Goal: Task Accomplishment & Management: Manage account settings

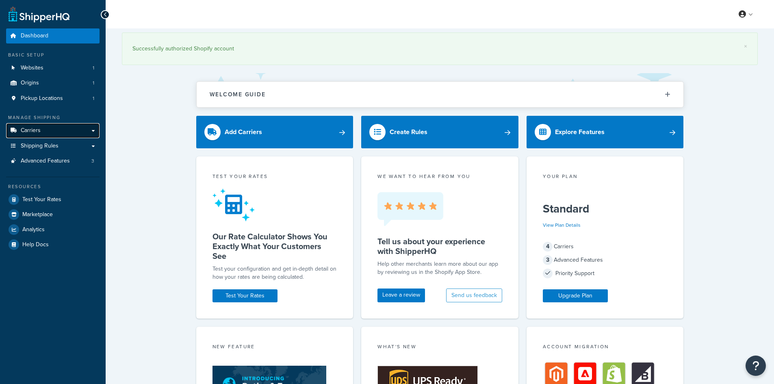
click at [47, 132] on link "Carriers" at bounding box center [52, 130] width 93 height 15
click at [49, 146] on span "Shipping Rules" at bounding box center [40, 146] width 38 height 7
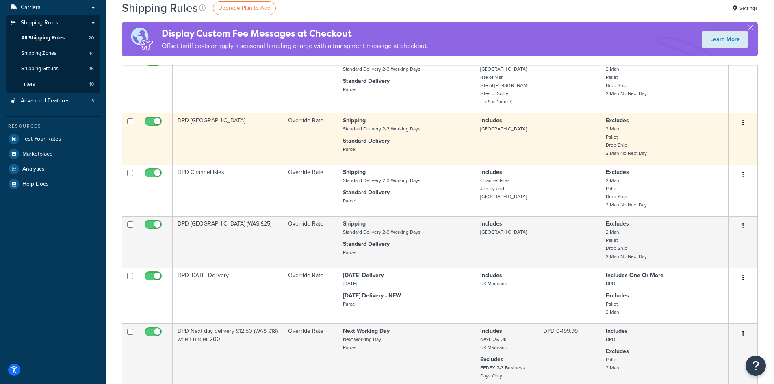
scroll to position [122, 0]
click at [353, 121] on strong "Shipping" at bounding box center [354, 121] width 23 height 9
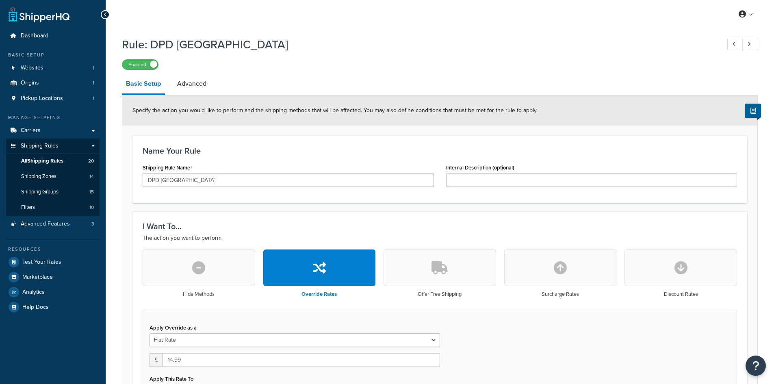
select select "SHIPPING_GROUP"
click at [43, 133] on link "Carriers" at bounding box center [52, 130] width 93 height 15
click at [54, 143] on span "Shipping Rules" at bounding box center [40, 146] width 38 height 7
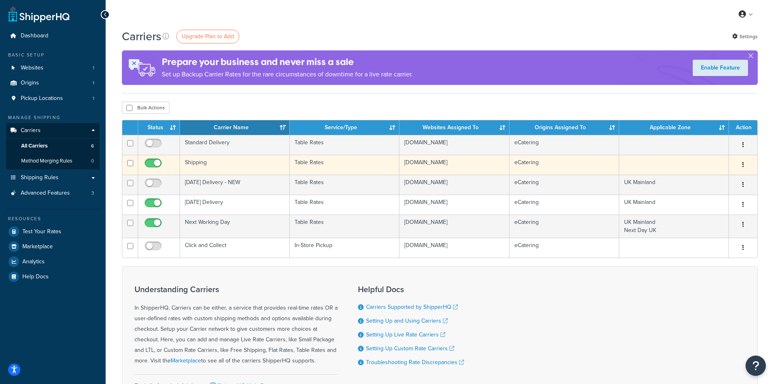
click at [745, 164] on button "button" at bounding box center [742, 164] width 11 height 13
click at [708, 177] on link "Edit" at bounding box center [710, 181] width 64 height 17
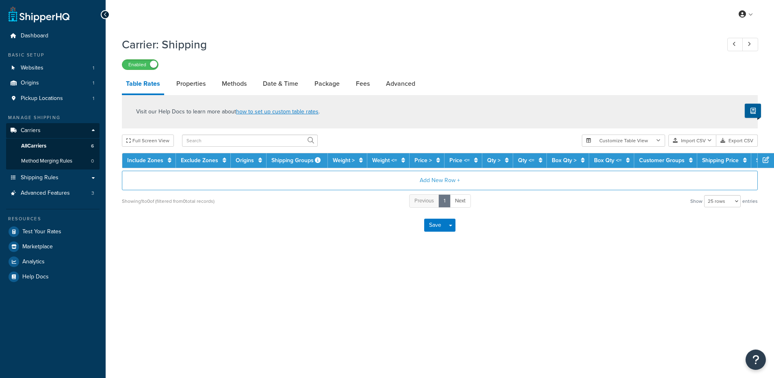
select select "25"
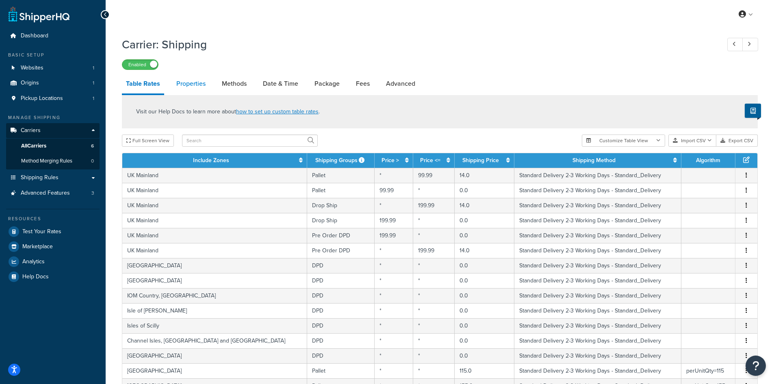
click at [187, 93] on link "Properties" at bounding box center [190, 84] width 37 height 20
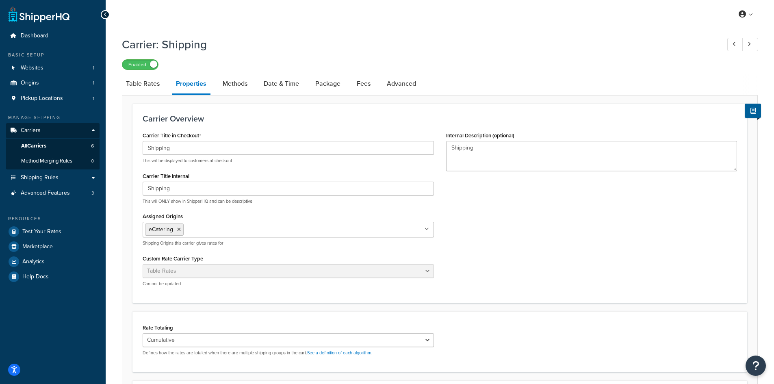
click at [209, 80] on link "Properties" at bounding box center [191, 84] width 39 height 21
click at [234, 81] on link "Methods" at bounding box center [235, 84] width 33 height 20
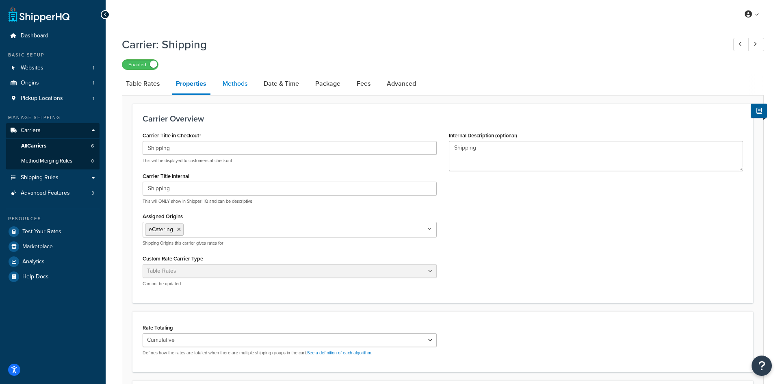
select select "25"
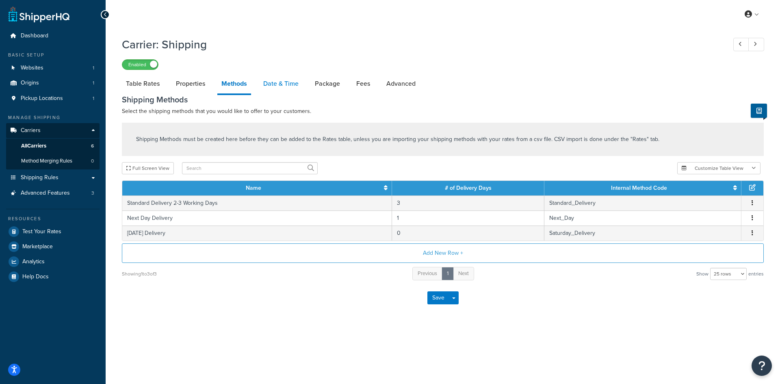
click at [281, 89] on link "Date & Time" at bounding box center [280, 84] width 43 height 20
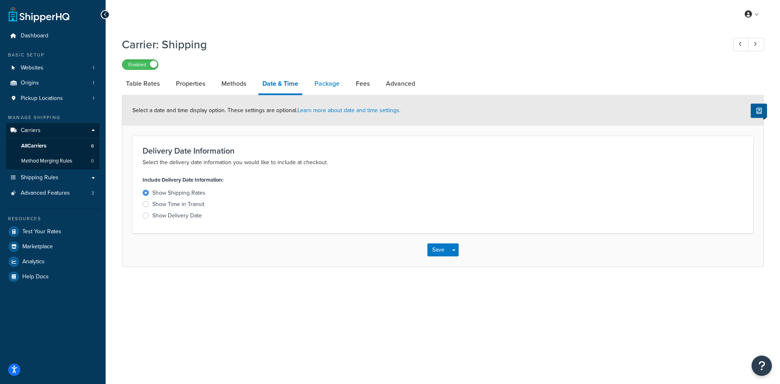
click at [332, 85] on link "Package" at bounding box center [326, 84] width 33 height 20
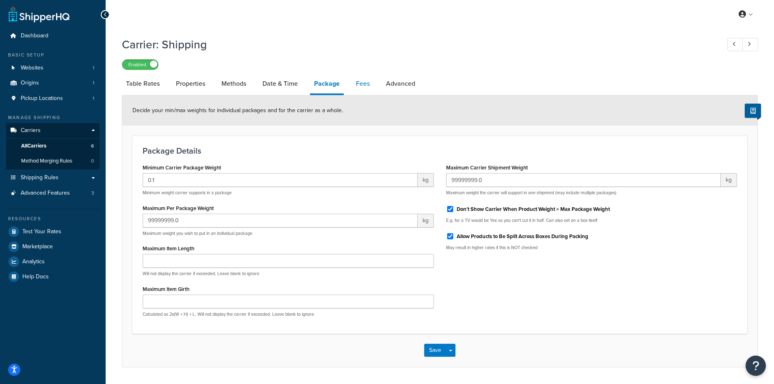
click at [369, 82] on link "Fees" at bounding box center [363, 84] width 22 height 20
select select "AFTER"
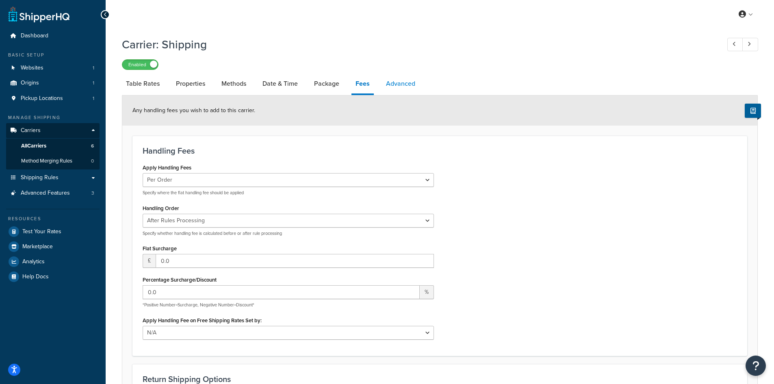
click at [409, 83] on link "Advanced" at bounding box center [400, 84] width 37 height 20
select select "false"
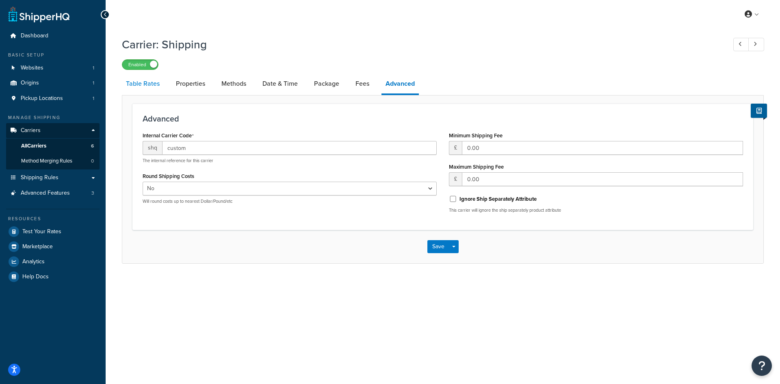
click at [146, 89] on link "Table Rates" at bounding box center [143, 84] width 42 height 20
select select "25"
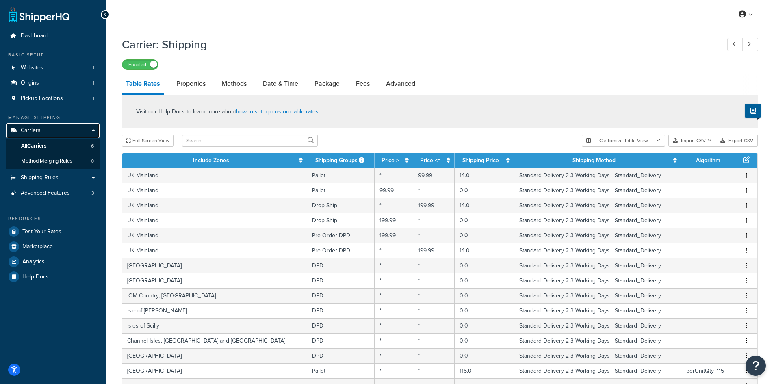
click at [41, 126] on link "Carriers" at bounding box center [52, 130] width 93 height 15
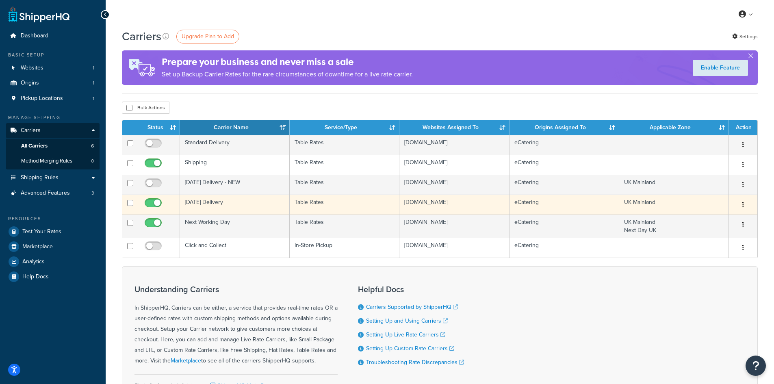
click at [215, 203] on td "[DATE] Delivery" at bounding box center [235, 205] width 110 height 20
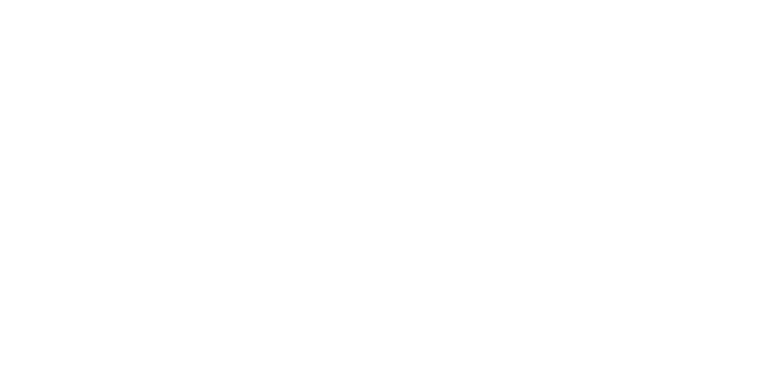
select select "25"
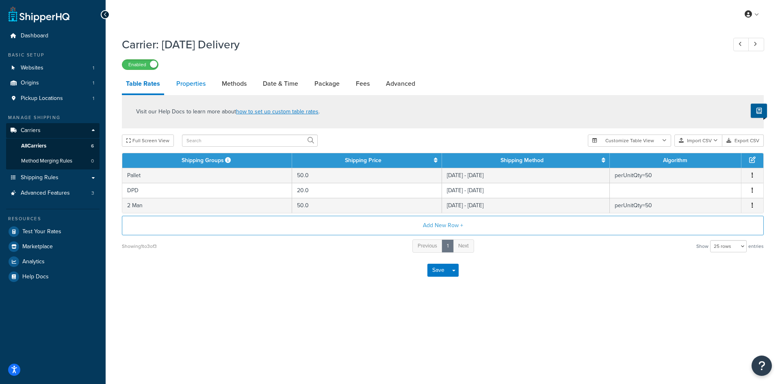
click at [192, 86] on link "Properties" at bounding box center [190, 84] width 37 height 20
select select "HIGHEST"
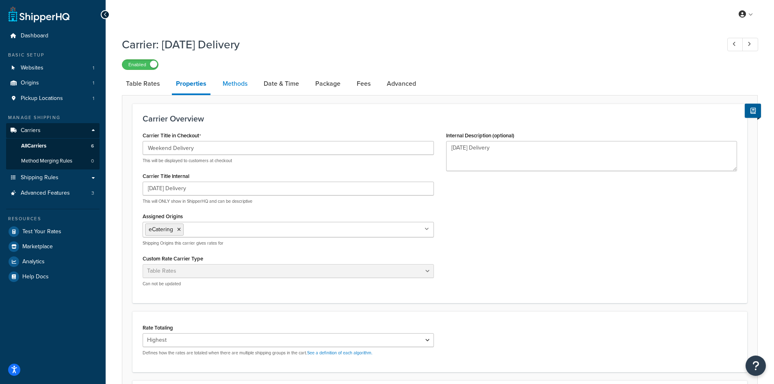
click at [233, 82] on link "Methods" at bounding box center [235, 84] width 33 height 20
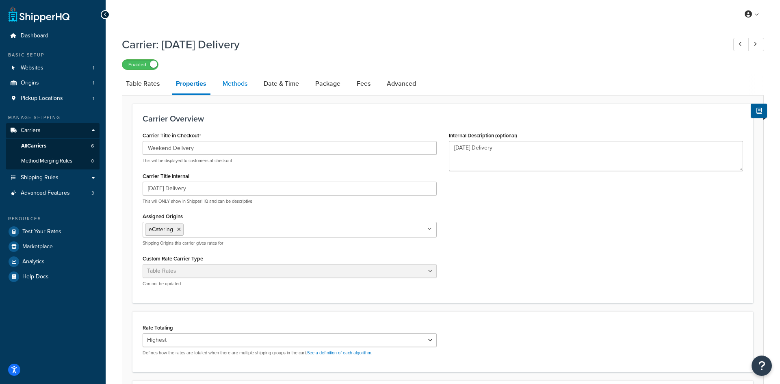
select select "25"
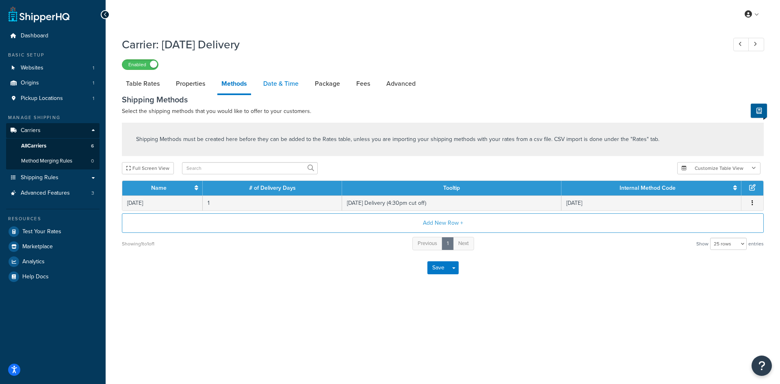
click at [284, 82] on link "Date & Time" at bounding box center [280, 84] width 43 height 20
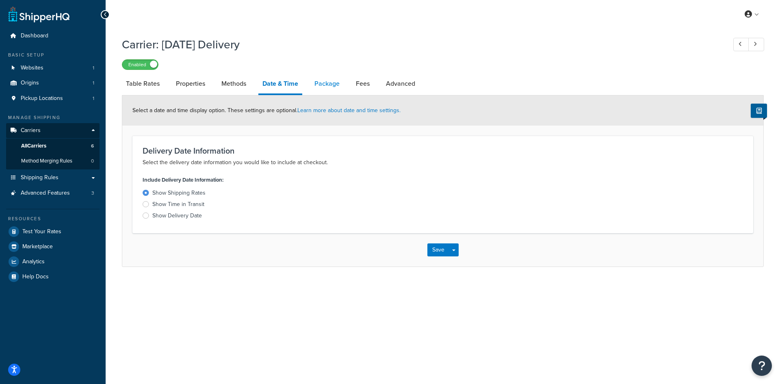
click at [321, 82] on link "Package" at bounding box center [326, 84] width 33 height 20
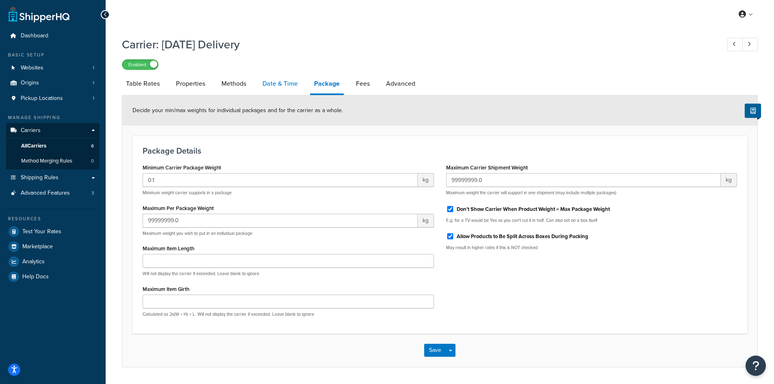
click at [288, 87] on link "Date & Time" at bounding box center [279, 84] width 43 height 20
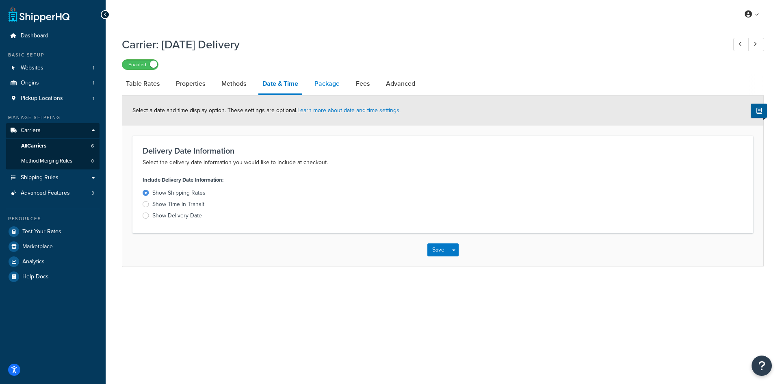
click at [330, 87] on link "Package" at bounding box center [326, 84] width 33 height 20
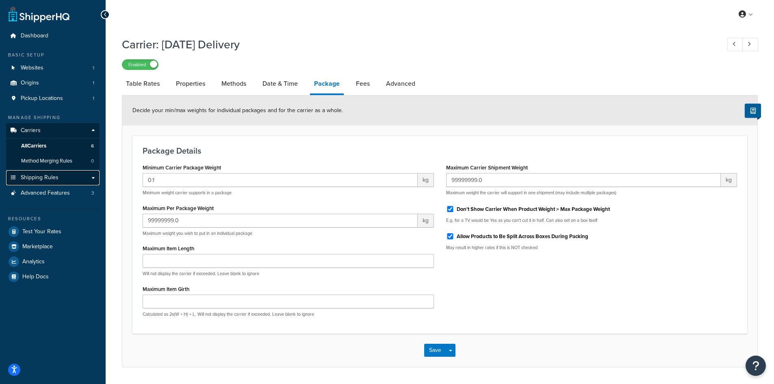
click at [46, 177] on span "Shipping Rules" at bounding box center [40, 177] width 38 height 7
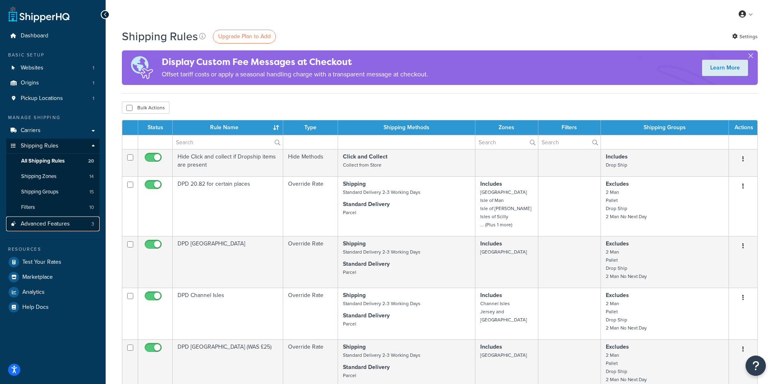
click at [43, 225] on span "Advanced Features" at bounding box center [45, 224] width 49 height 7
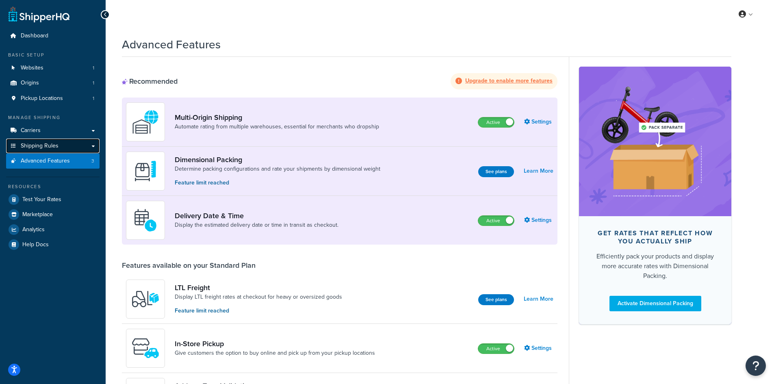
click at [47, 145] on span "Shipping Rules" at bounding box center [40, 146] width 38 height 7
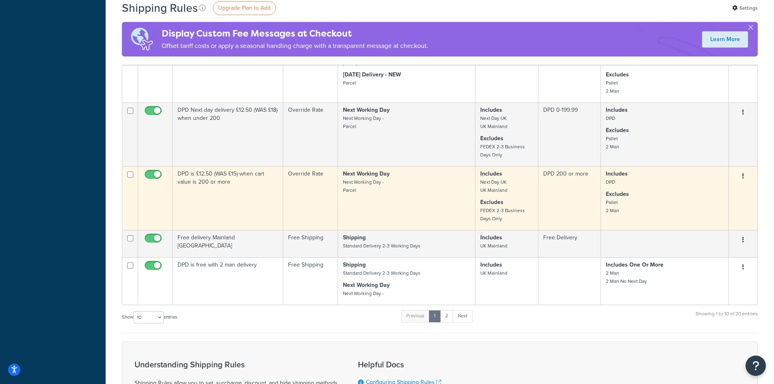
scroll to position [366, 0]
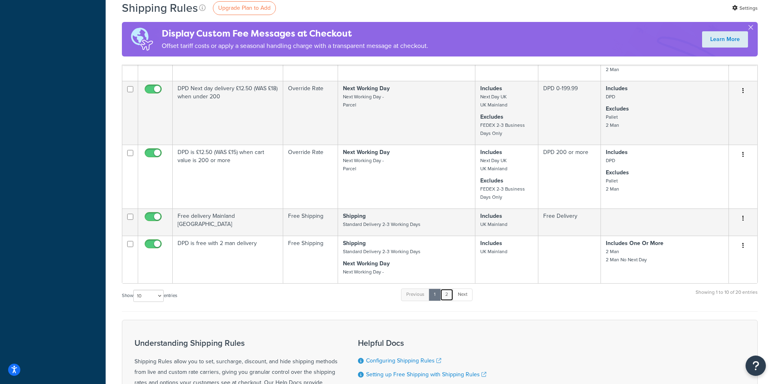
click at [451, 298] on link "2" at bounding box center [446, 294] width 13 height 12
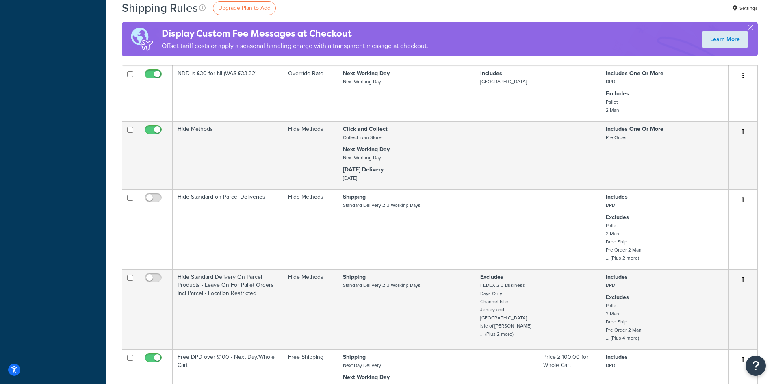
scroll to position [578, 0]
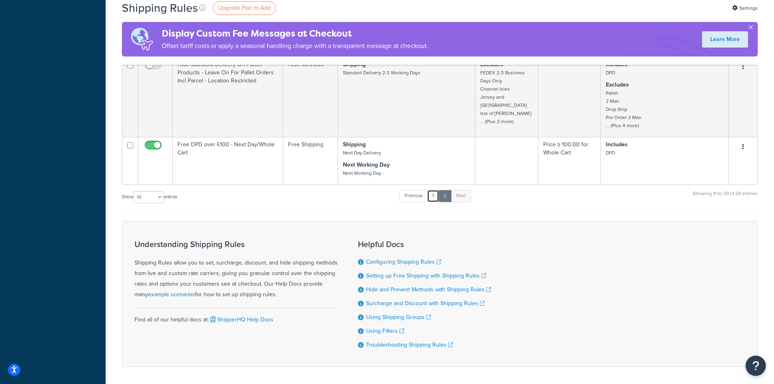
click at [435, 191] on link "1" at bounding box center [433, 196] width 12 height 12
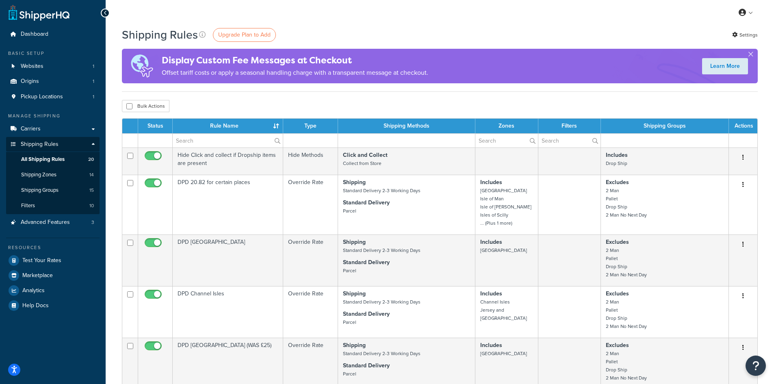
scroll to position [0, 0]
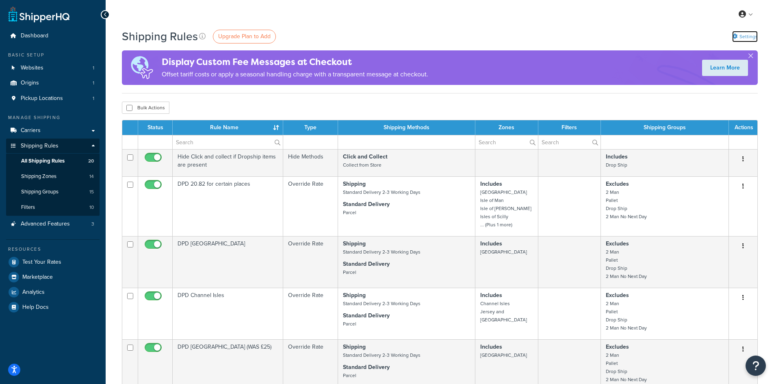
click at [739, 35] on link "Settings" at bounding box center [745, 36] width 26 height 11
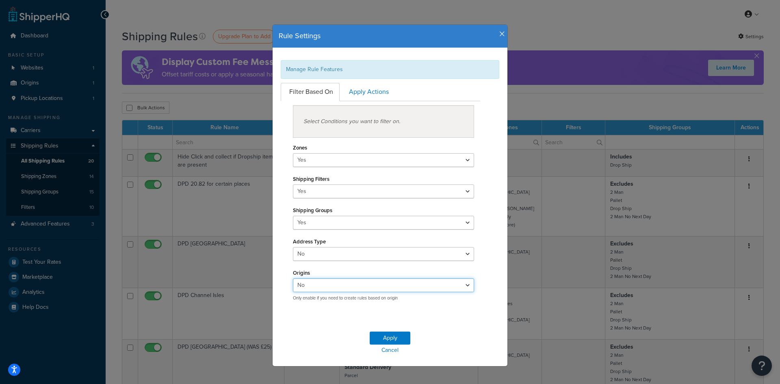
click at [446, 287] on select "Yes No" at bounding box center [383, 285] width 181 height 14
click at [492, 243] on div "Filter Based On Apply Actions Select Conditions you want to filter on. Zones Ye…" at bounding box center [390, 195] width 231 height 224
click at [377, 95] on link "Apply Actions" at bounding box center [368, 92] width 55 height 18
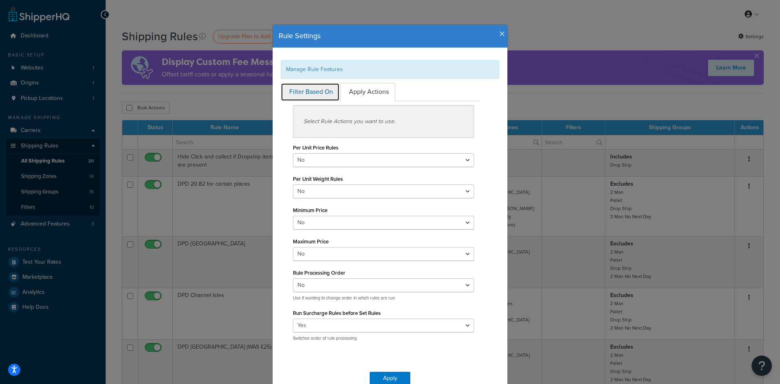
click at [323, 89] on link "Filter Based On" at bounding box center [310, 92] width 59 height 18
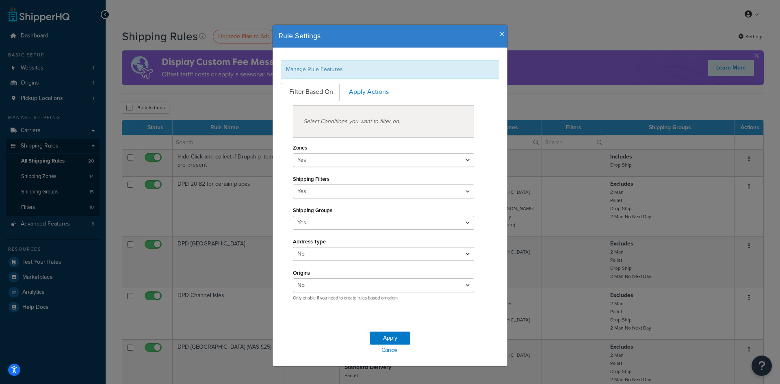
click at [499, 36] on icon "button" at bounding box center [502, 33] width 6 height 7
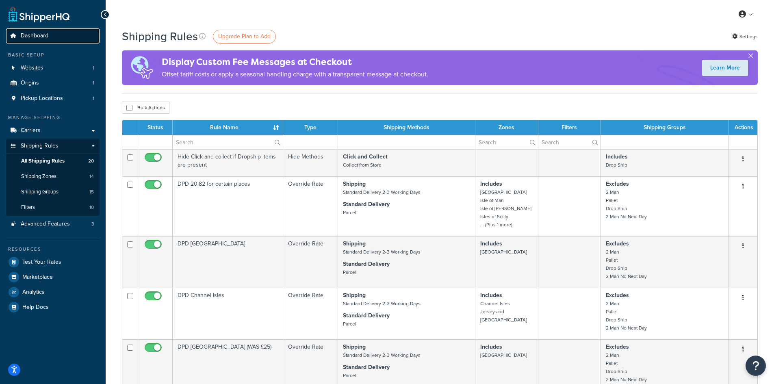
click at [44, 36] on span "Dashboard" at bounding box center [35, 36] width 28 height 7
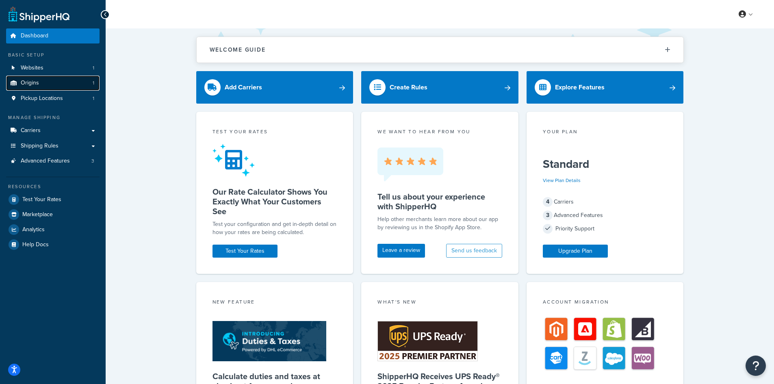
click at [42, 84] on link "Origins 1" at bounding box center [52, 83] width 93 height 15
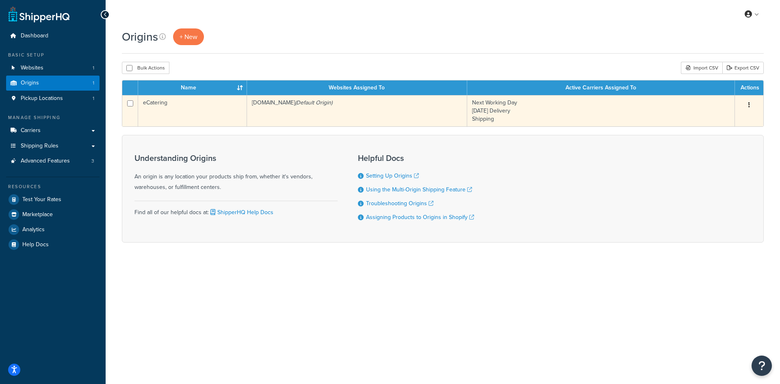
click at [601, 114] on td "Next Working Day Saturday Delivery Shipping" at bounding box center [601, 110] width 268 height 31
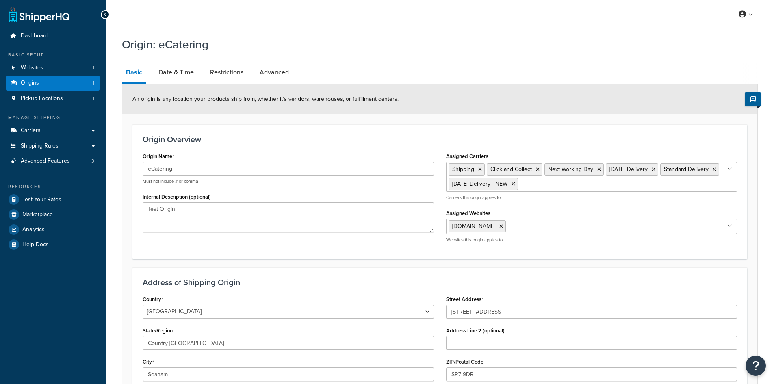
select select "1226"
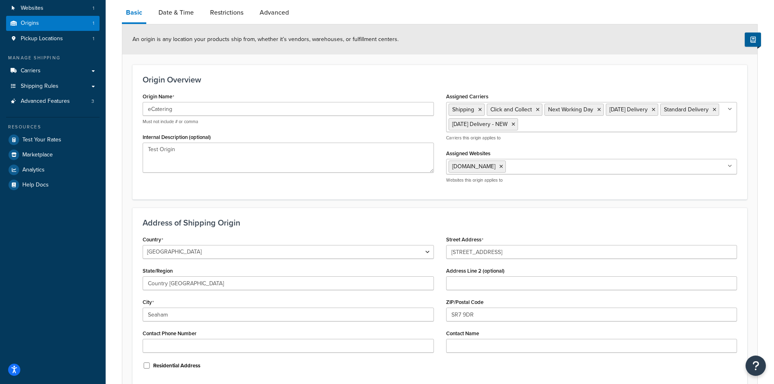
scroll to position [56, 0]
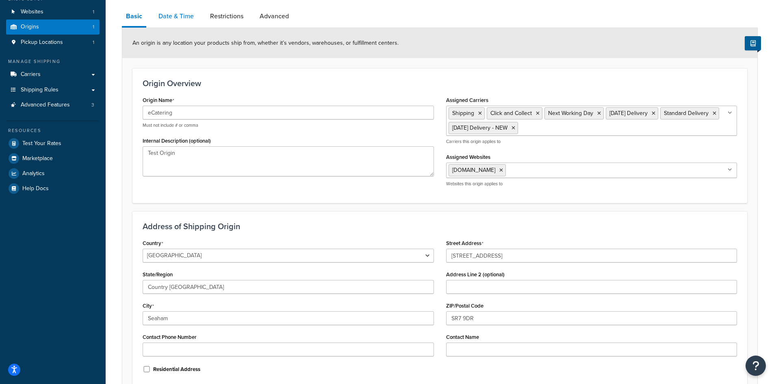
click at [182, 22] on link "Date & Time" at bounding box center [175, 17] width 43 height 20
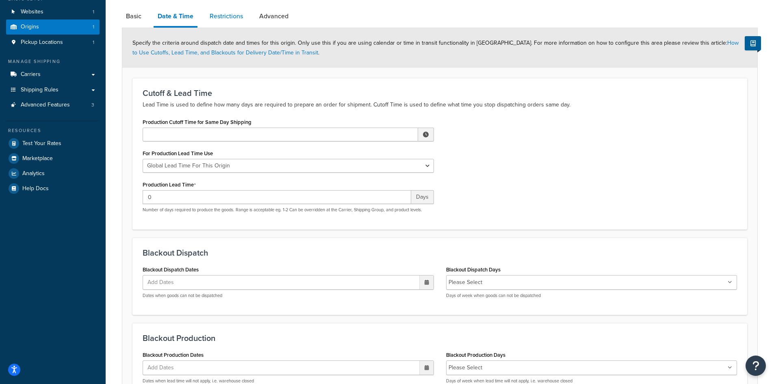
click at [235, 17] on link "Restrictions" at bounding box center [226, 17] width 41 height 20
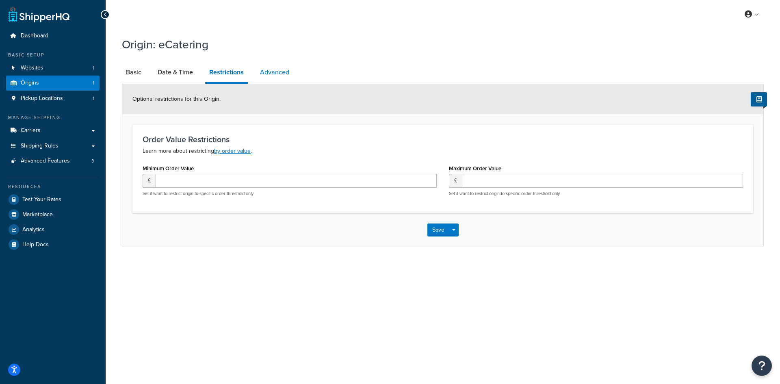
click at [280, 78] on link "Advanced" at bounding box center [274, 73] width 37 height 20
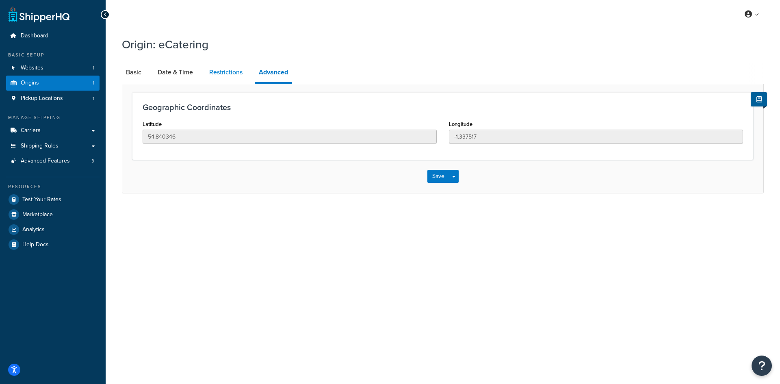
click at [222, 65] on link "Restrictions" at bounding box center [225, 73] width 41 height 20
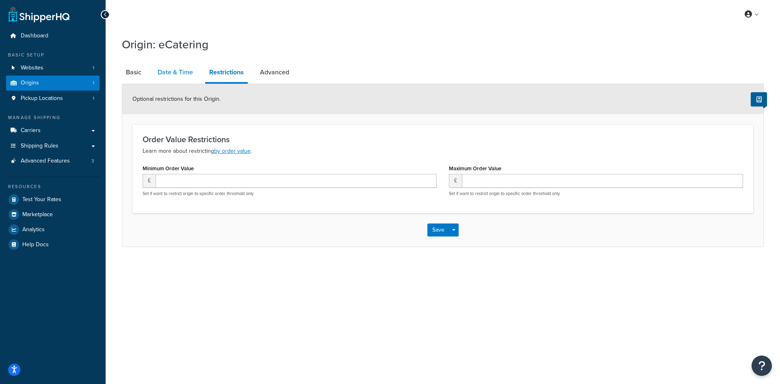
click at [175, 69] on link "Date & Time" at bounding box center [175, 73] width 43 height 20
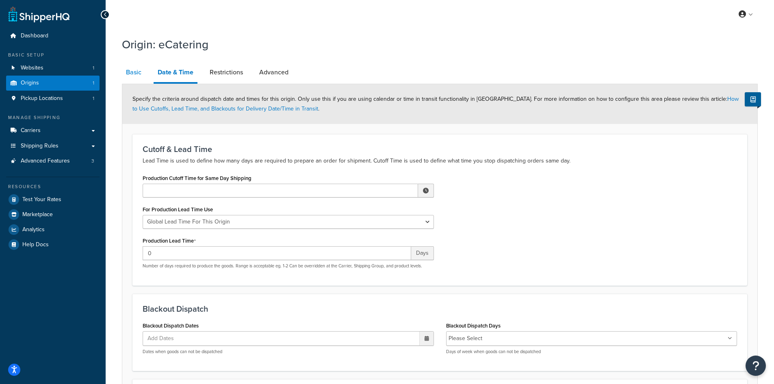
click at [137, 68] on link "Basic" at bounding box center [134, 73] width 24 height 20
select select "1226"
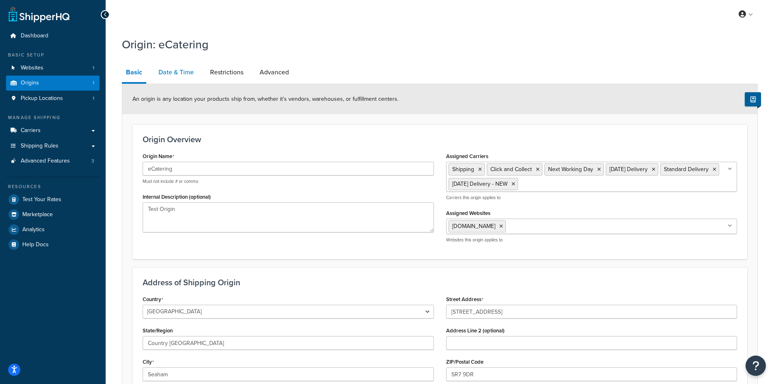
click at [180, 70] on link "Date & Time" at bounding box center [175, 73] width 43 height 20
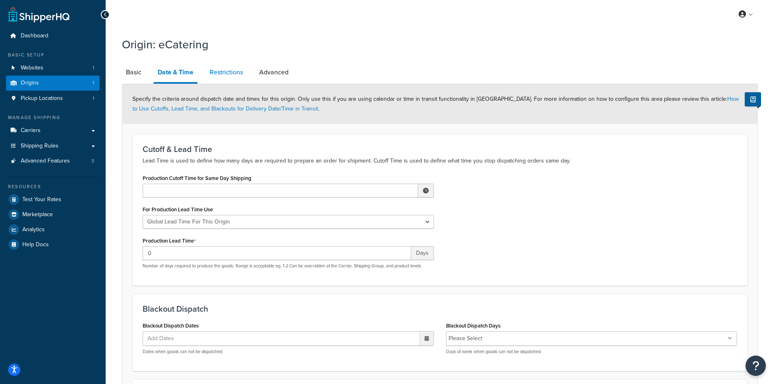
click at [215, 67] on link "Restrictions" at bounding box center [226, 73] width 41 height 20
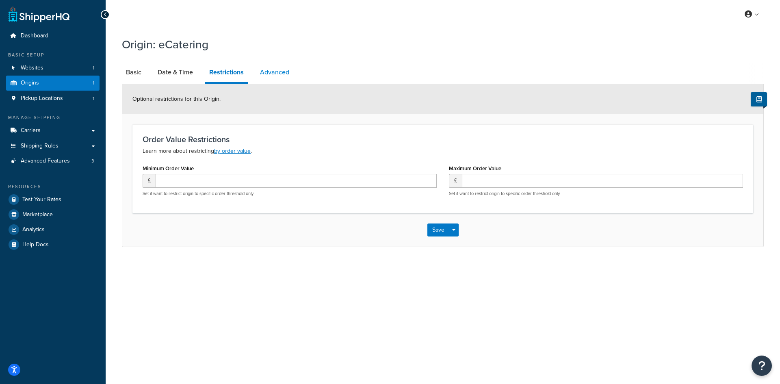
click at [265, 71] on link "Advanced" at bounding box center [274, 73] width 37 height 20
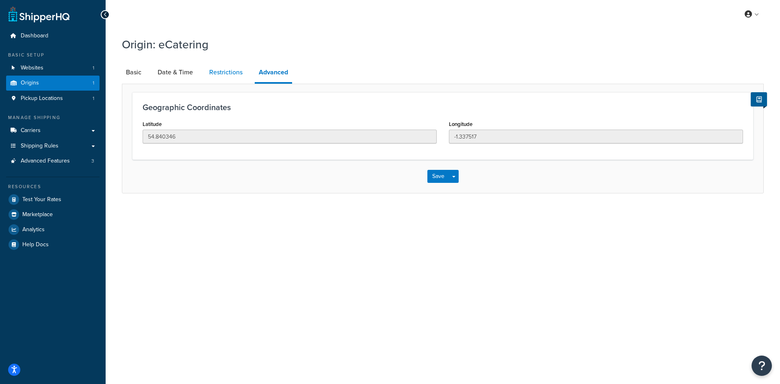
click at [232, 75] on link "Restrictions" at bounding box center [225, 73] width 41 height 20
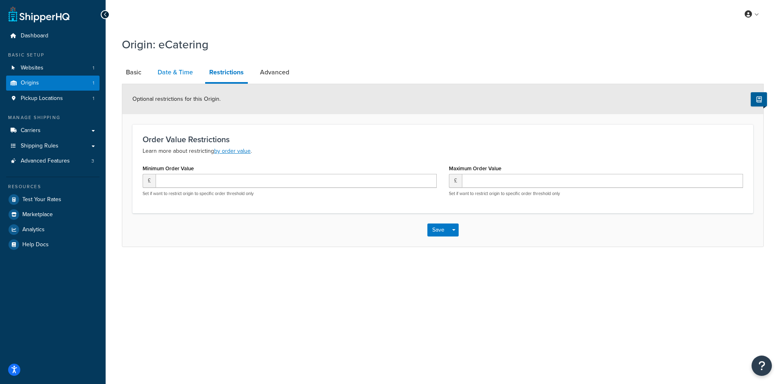
click at [193, 76] on link "Date & Time" at bounding box center [175, 73] width 43 height 20
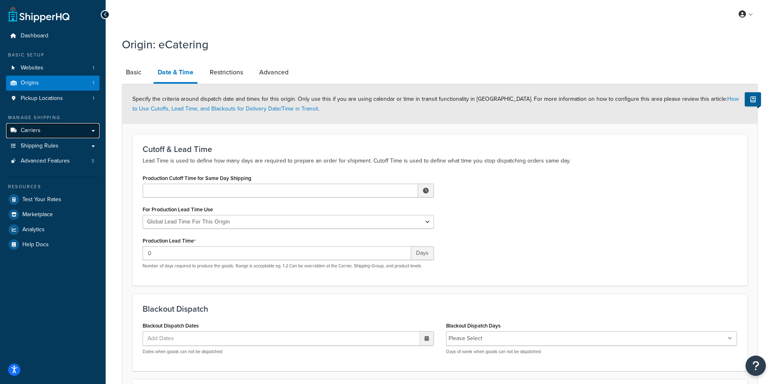
click at [61, 131] on link "Carriers" at bounding box center [52, 130] width 93 height 15
click at [93, 127] on link "Carriers" at bounding box center [52, 130] width 93 height 15
click at [66, 130] on link "Carriers" at bounding box center [52, 130] width 93 height 15
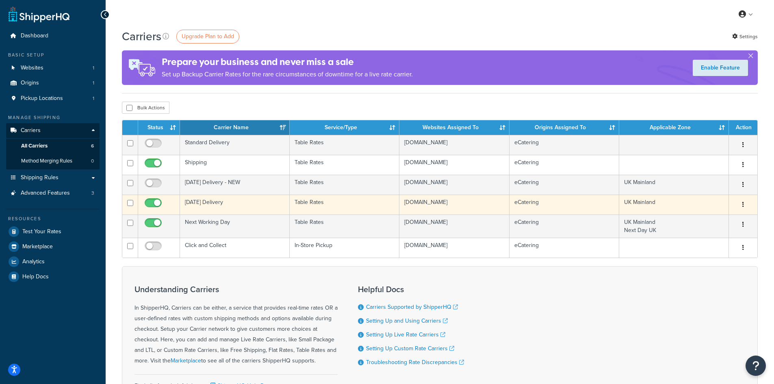
click at [204, 202] on td "[DATE] Delivery" at bounding box center [235, 205] width 110 height 20
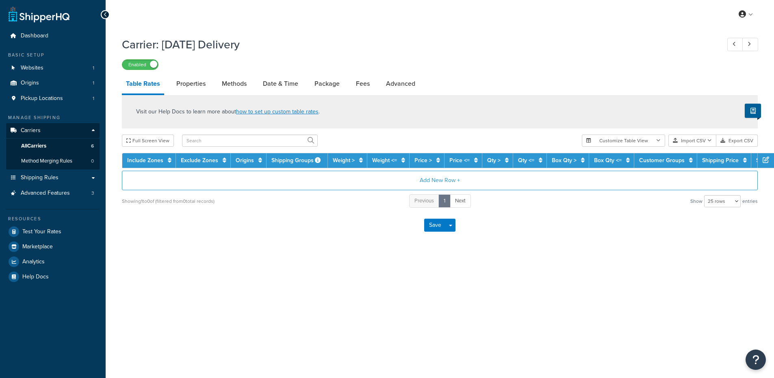
select select "25"
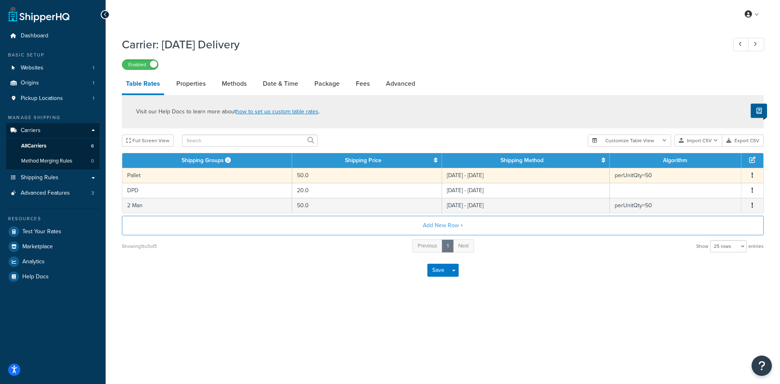
click at [161, 180] on td "Pallet" at bounding box center [207, 175] width 170 height 15
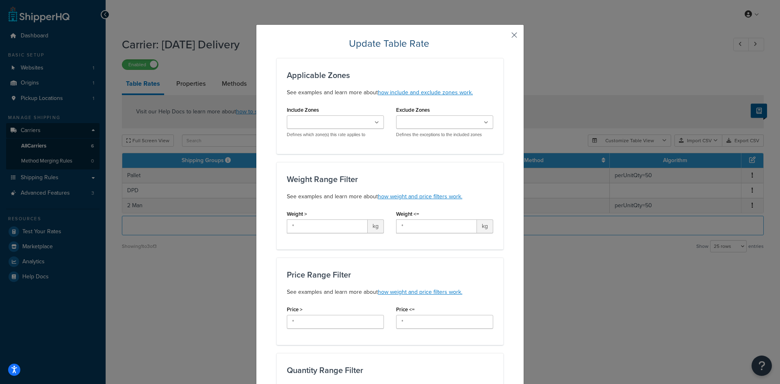
click at [503, 37] on button "button" at bounding box center [502, 38] width 2 height 2
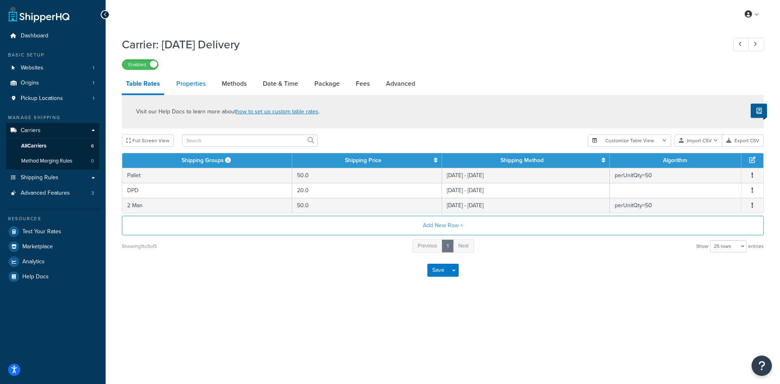
click at [176, 88] on link "Properties" at bounding box center [190, 84] width 37 height 20
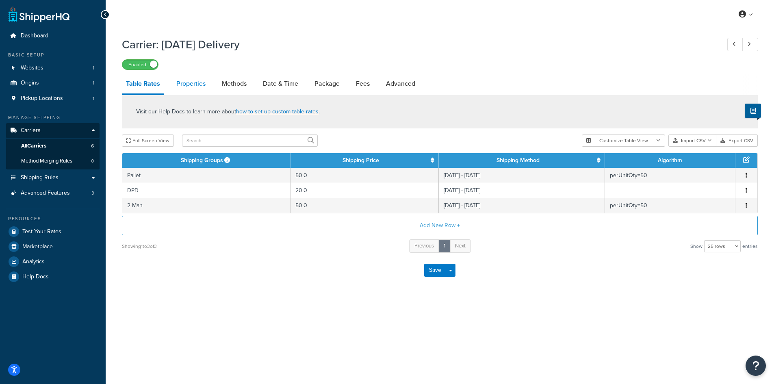
select select "HIGHEST"
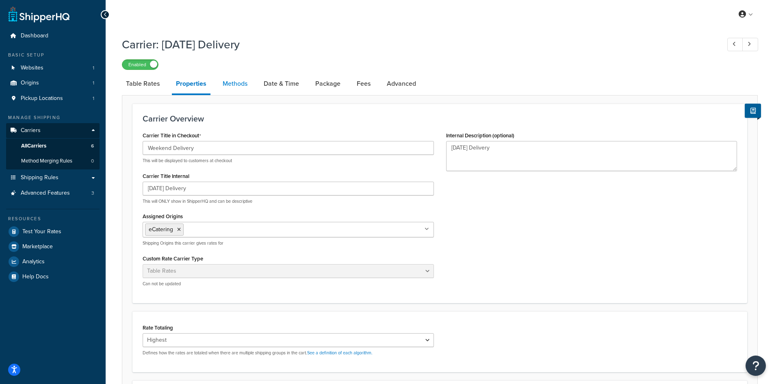
click at [243, 89] on link "Methods" at bounding box center [235, 84] width 33 height 20
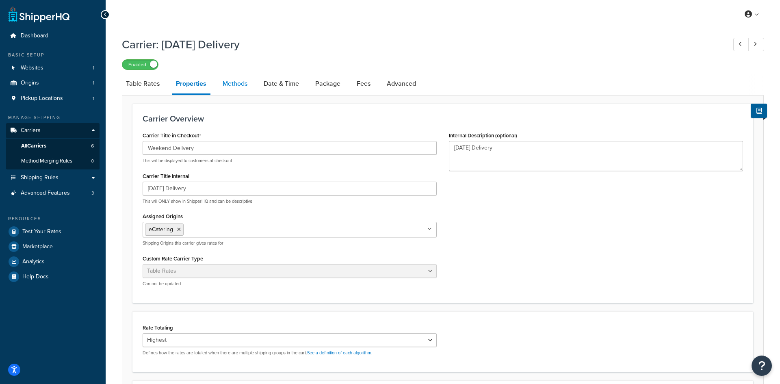
select select "25"
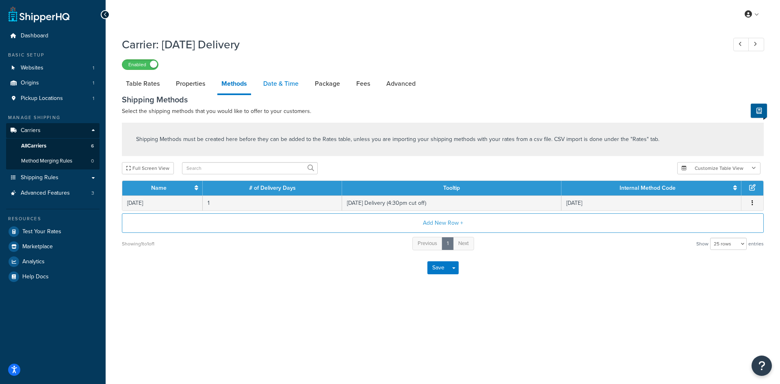
click at [277, 88] on link "Date & Time" at bounding box center [280, 84] width 43 height 20
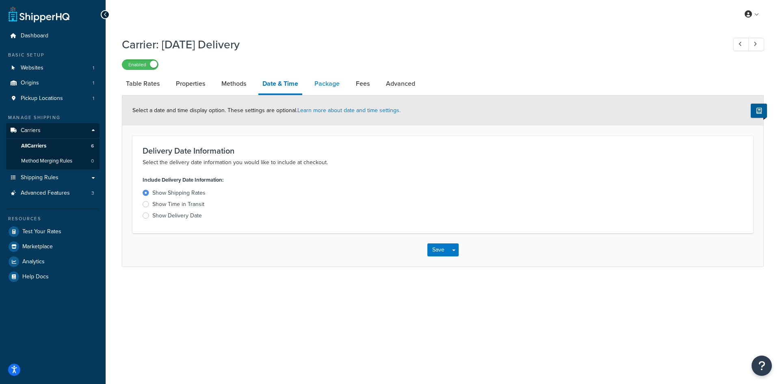
click at [317, 83] on link "Package" at bounding box center [326, 84] width 33 height 20
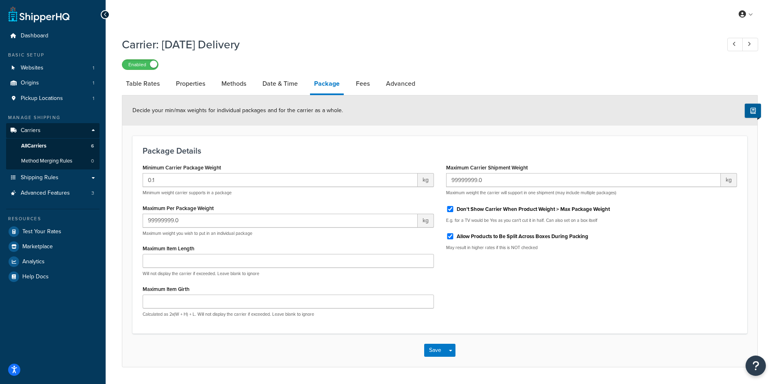
click at [349, 83] on li "Package" at bounding box center [331, 84] width 42 height 21
click at [360, 85] on link "Fees" at bounding box center [363, 84] width 22 height 20
select select "AFTER"
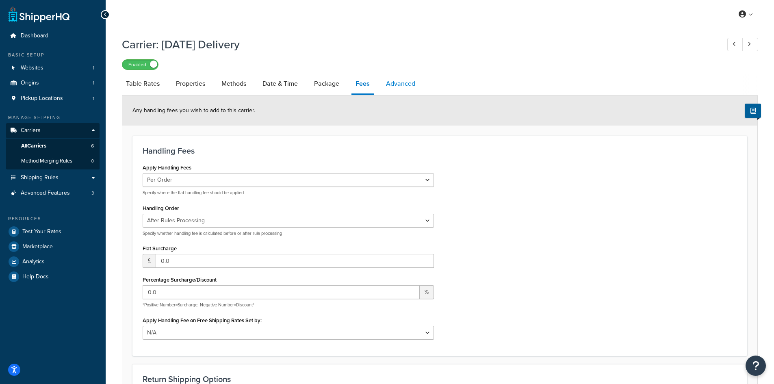
click at [404, 85] on link "Advanced" at bounding box center [400, 84] width 37 height 20
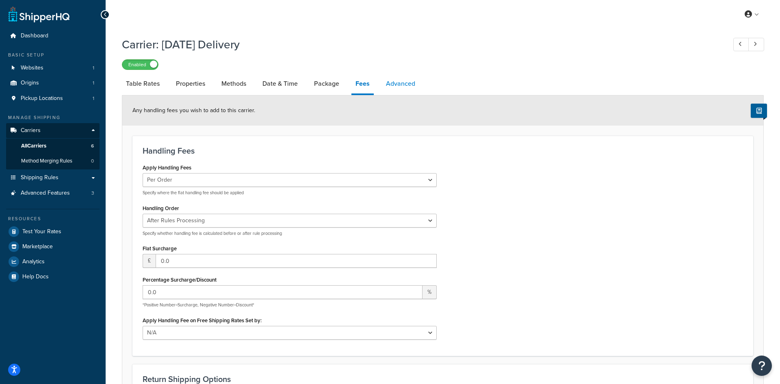
select select "false"
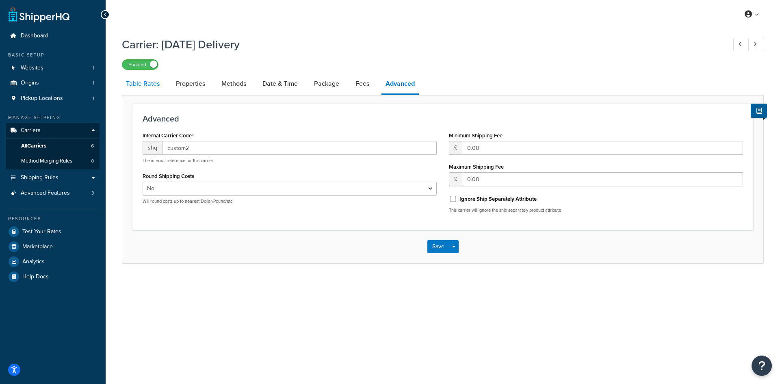
click at [156, 86] on link "Table Rates" at bounding box center [143, 84] width 42 height 20
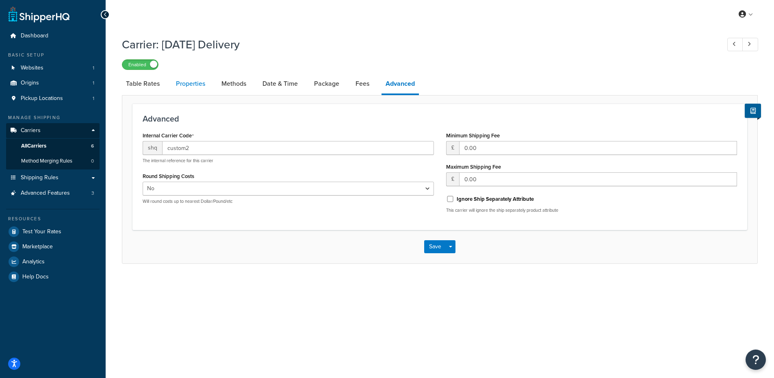
select select "25"
